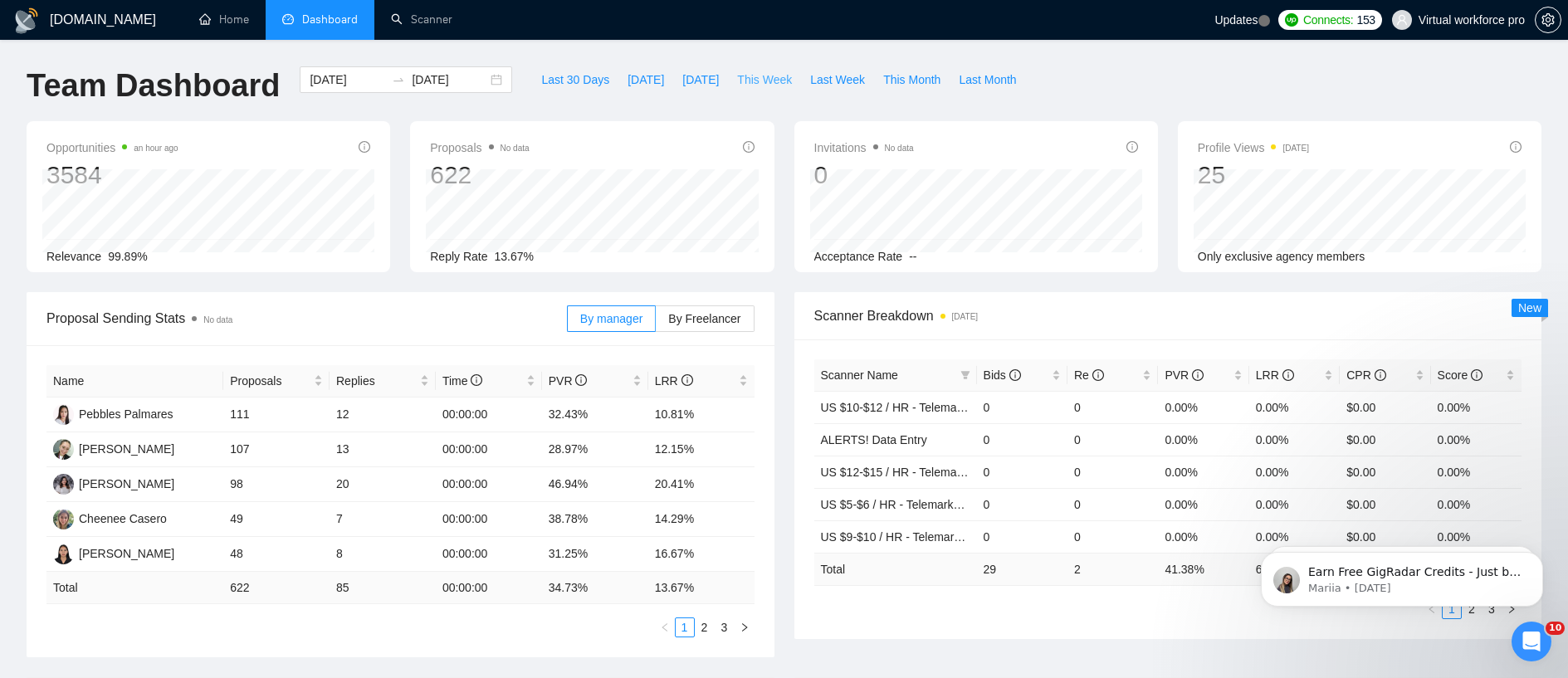
click at [771, 79] on span "This Week" at bounding box center [764, 80] width 55 height 18
type input "[DATE]"
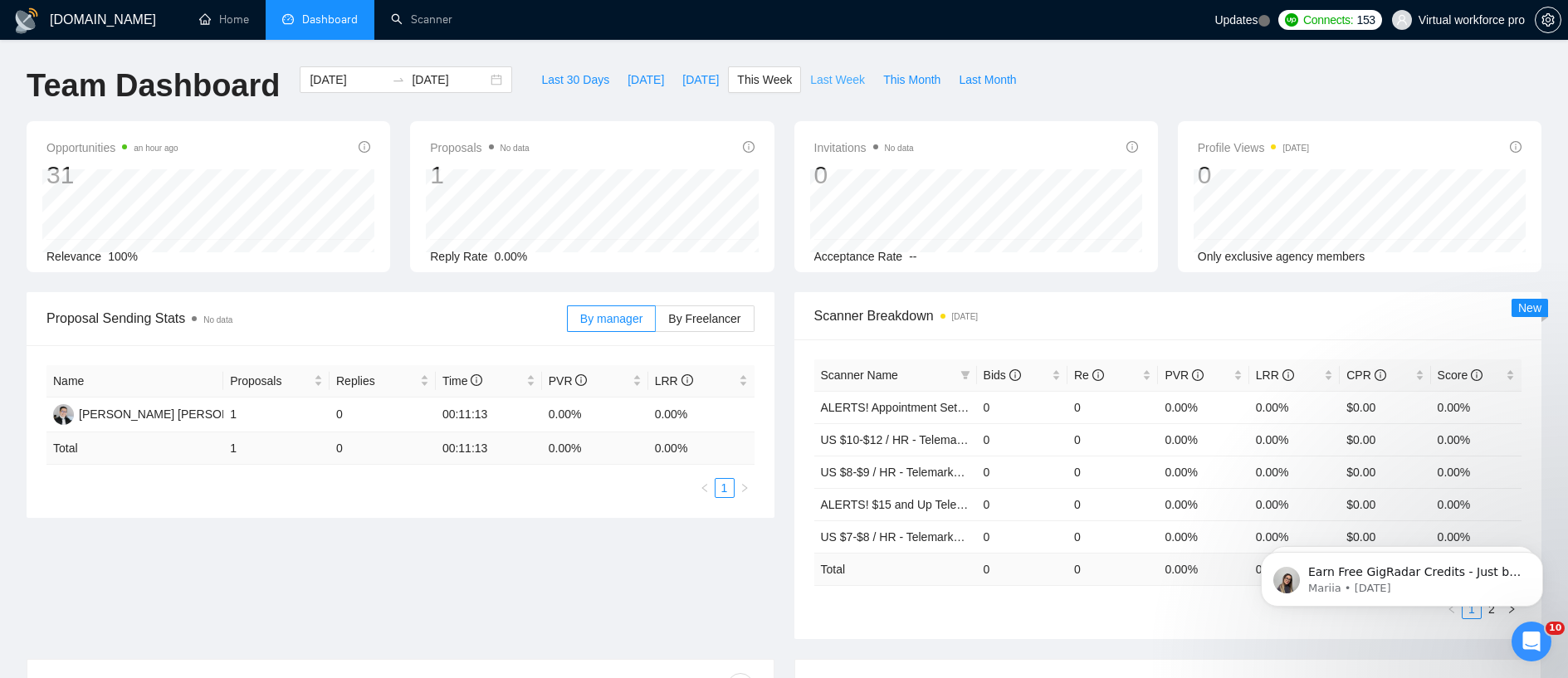
click at [843, 82] on span "Last Week" at bounding box center [837, 80] width 55 height 18
type input "[DATE]"
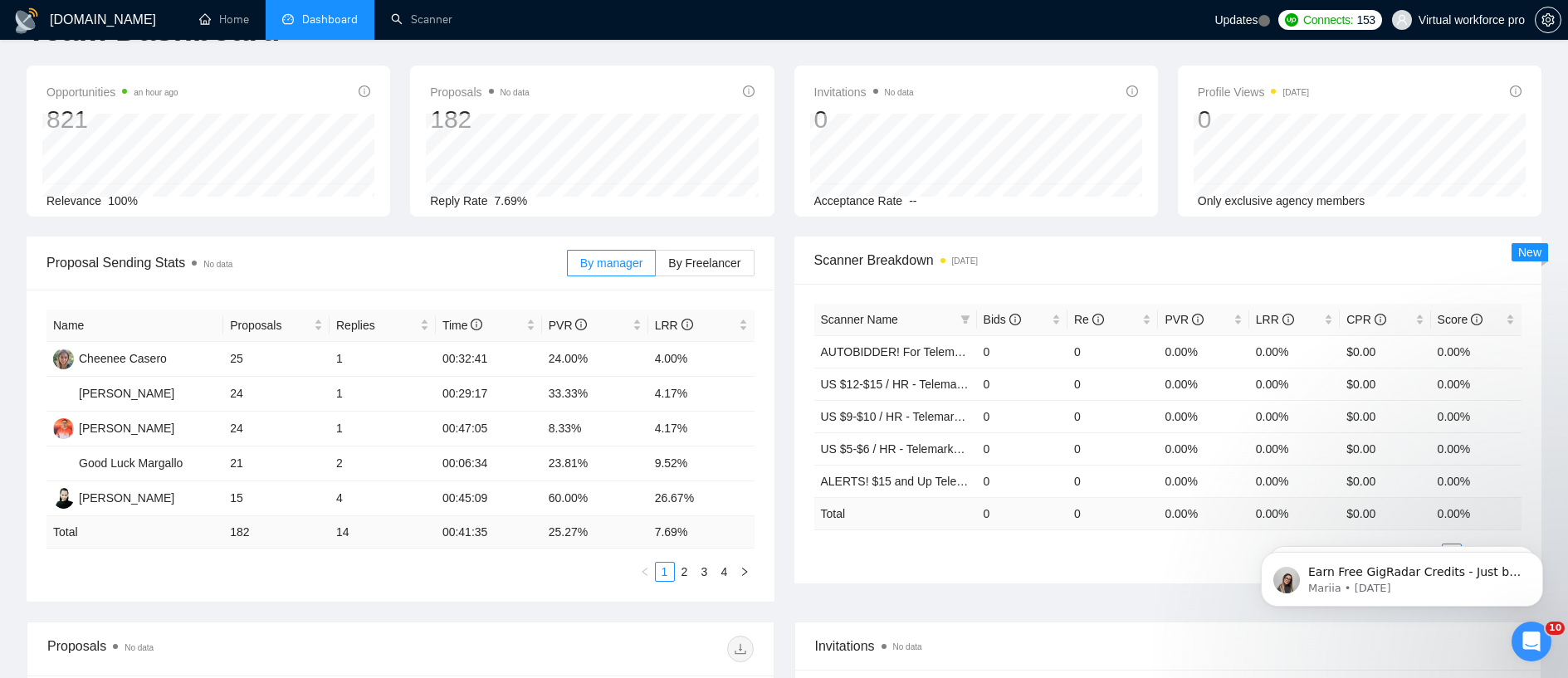
scroll to position [57, 0]
drag, startPoint x: 356, startPoint y: 529, endPoint x: 322, endPoint y: 529, distance: 34.0
click at [322, 529] on tr "Total 182 14 00:41:35 25.27 % 7.69 %" at bounding box center [400, 532] width 707 height 33
